Goal: Check status: Check status

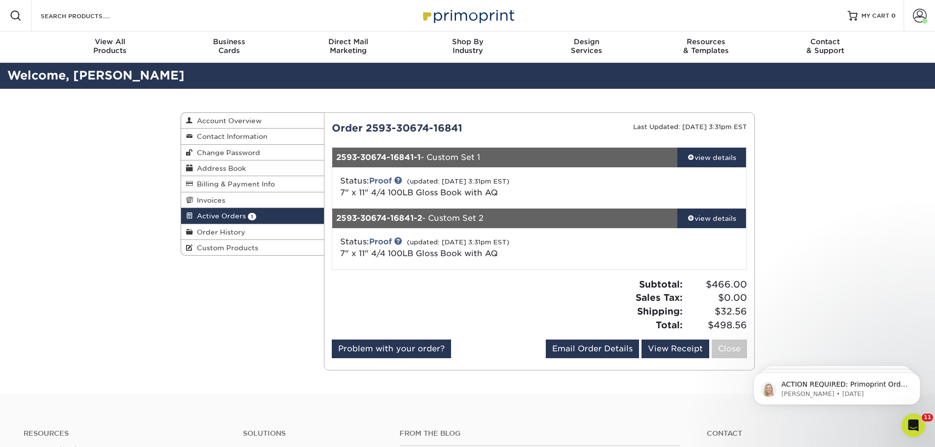
click at [647, 156] on div "2593-30674-16841-1 - Custom Set 1" at bounding box center [504, 158] width 345 height 20
click at [706, 157] on div "view details" at bounding box center [712, 158] width 69 height 10
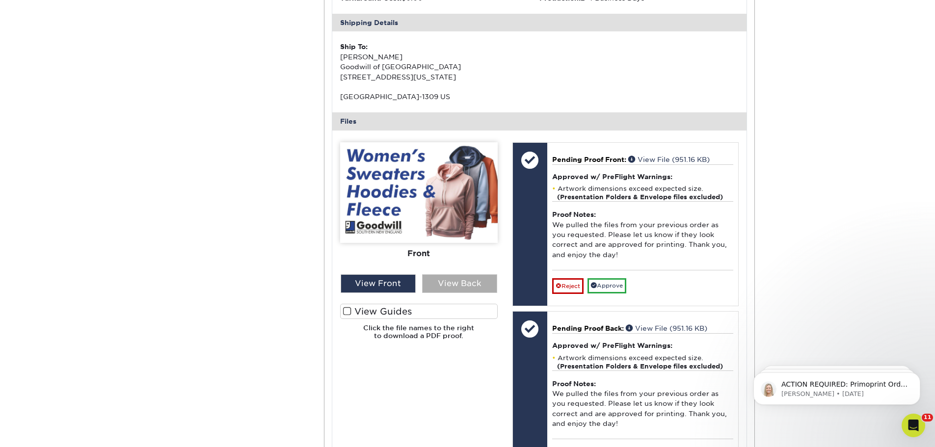
scroll to position [295, 0]
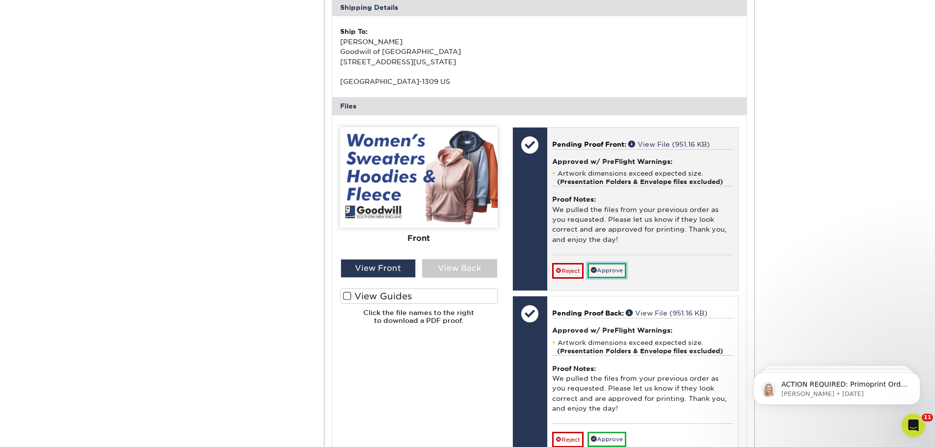
click at [614, 270] on link "Approve" at bounding box center [607, 270] width 39 height 15
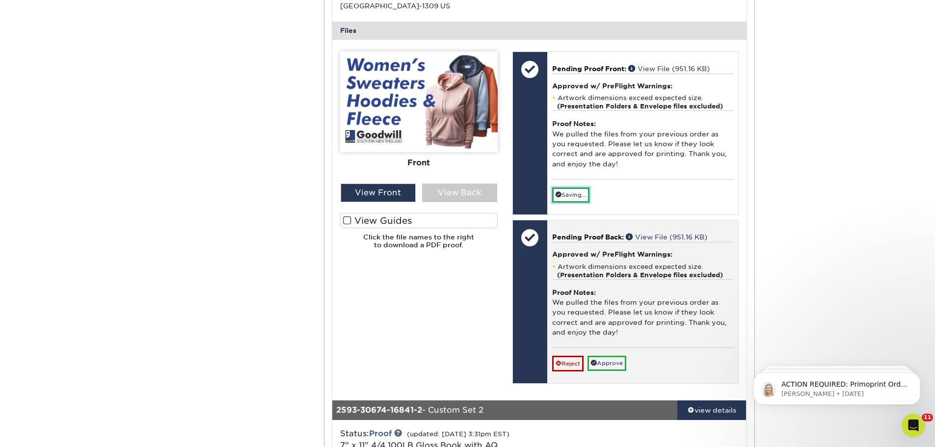
scroll to position [393, 0]
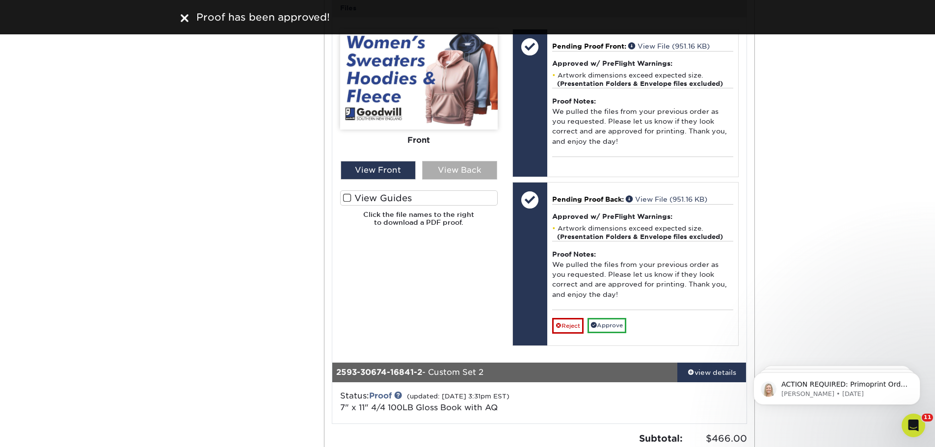
click at [445, 172] on div "View Back" at bounding box center [459, 170] width 75 height 19
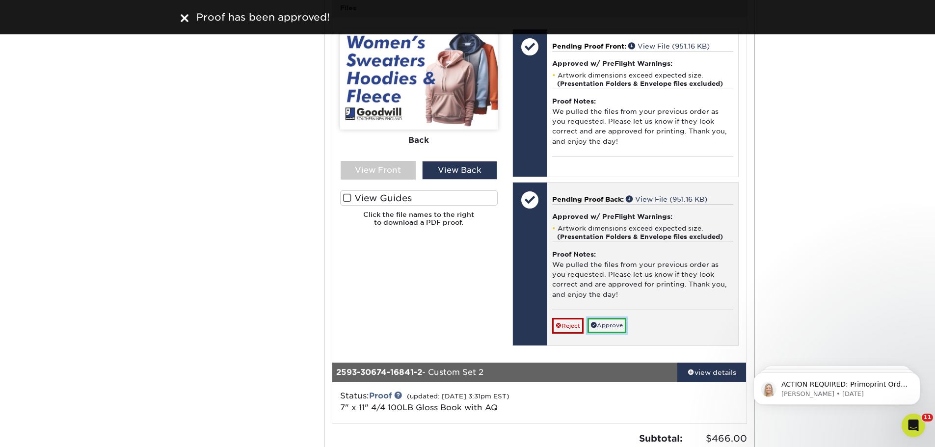
click at [608, 327] on link "Approve" at bounding box center [607, 325] width 39 height 15
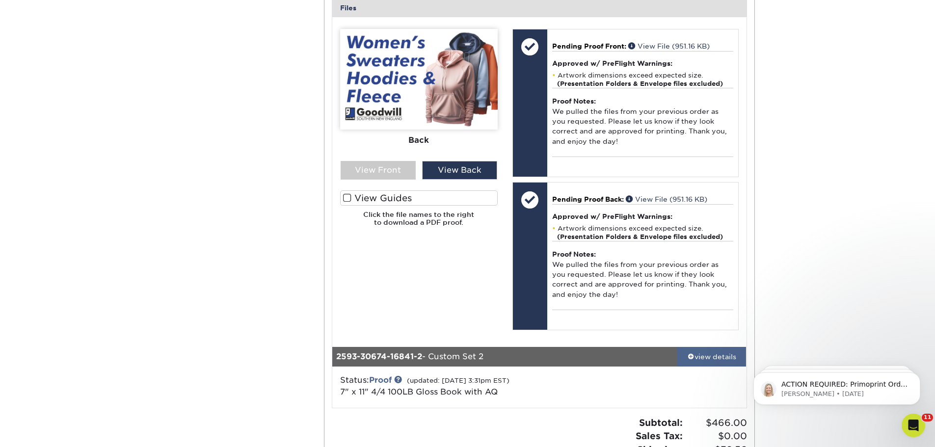
click at [702, 357] on div "view details" at bounding box center [712, 357] width 69 height 10
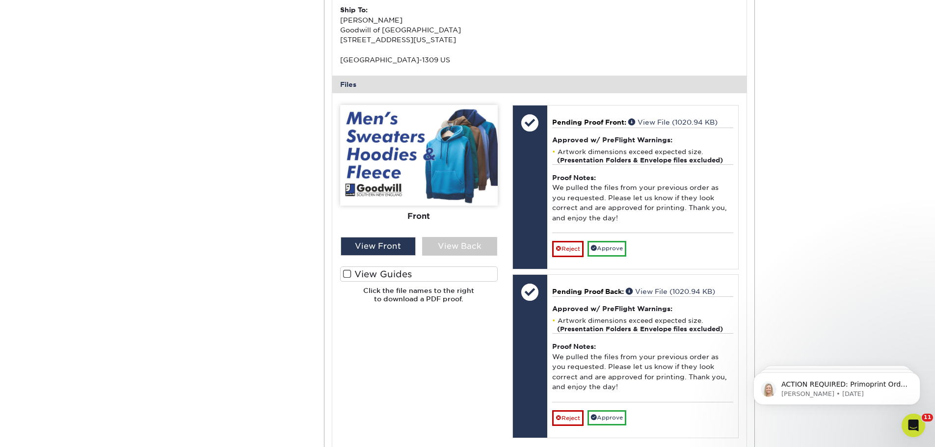
scroll to position [933, 0]
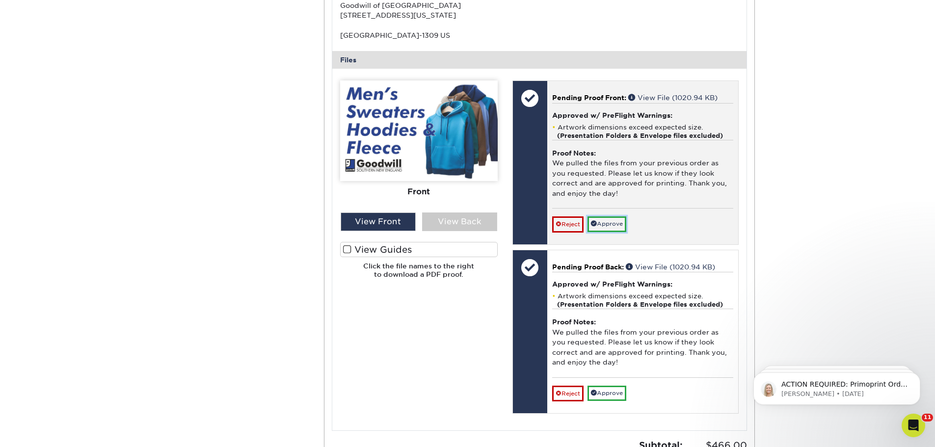
click at [605, 224] on link "Approve" at bounding box center [607, 224] width 39 height 15
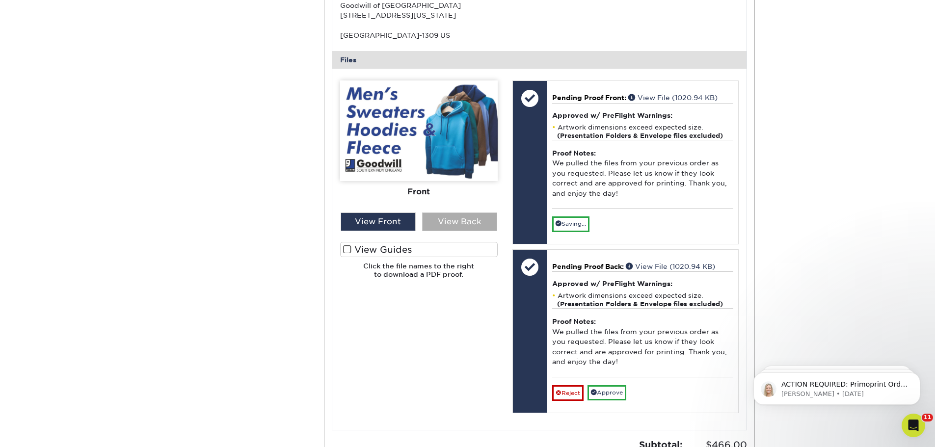
click at [465, 219] on div "View Back" at bounding box center [459, 222] width 75 height 19
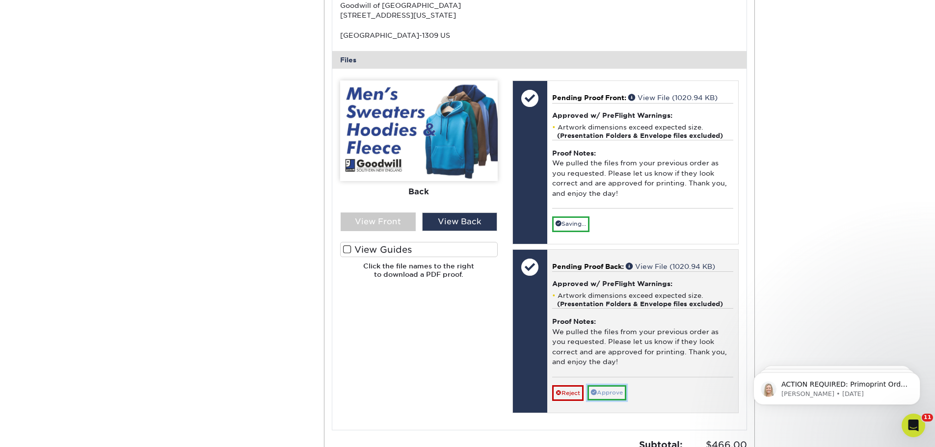
click at [613, 393] on link "Approve" at bounding box center [607, 392] width 39 height 15
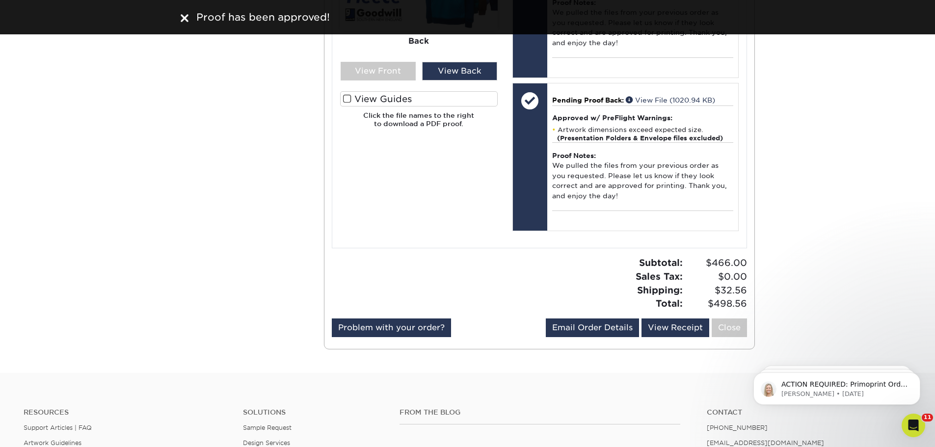
scroll to position [1129, 0]
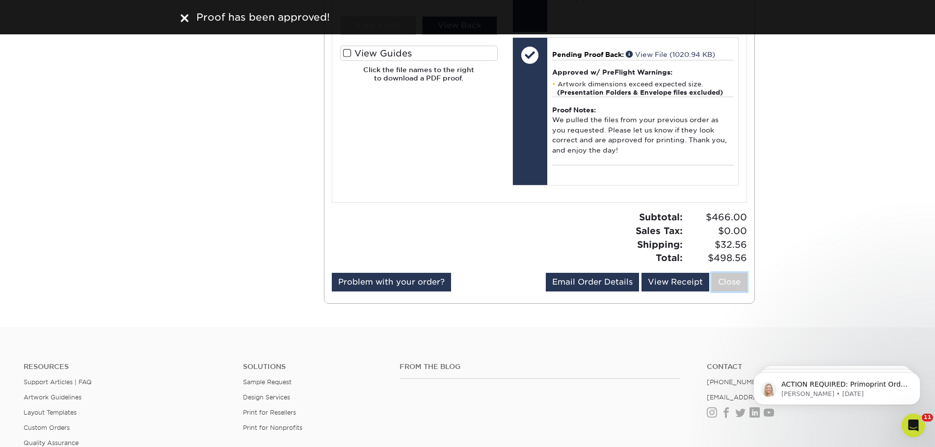
click at [720, 283] on link "Close" at bounding box center [729, 282] width 35 height 19
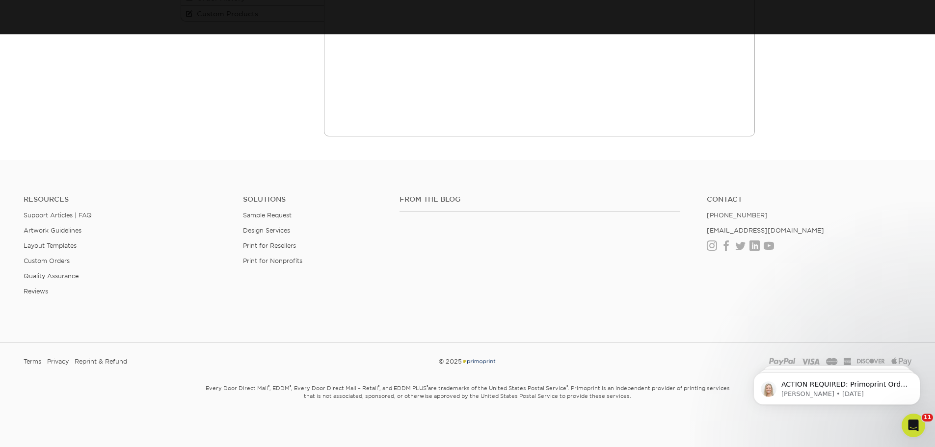
scroll to position [0, 0]
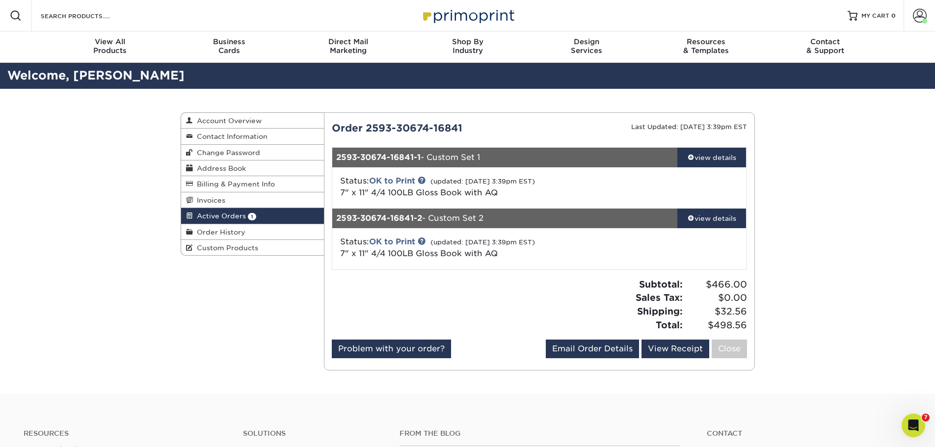
click at [227, 214] on span "Active Orders" at bounding box center [219, 216] width 53 height 8
